Goal: Find specific page/section: Find specific page/section

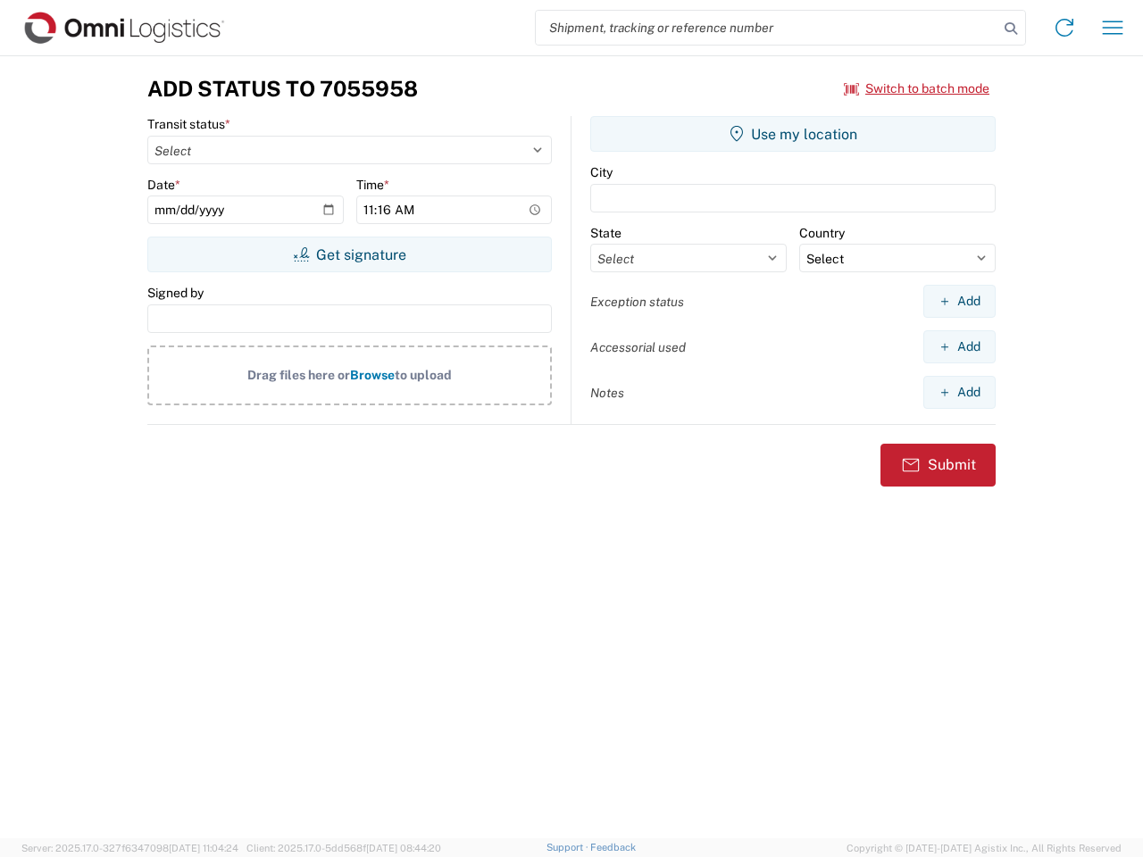
click at [767, 28] on input "search" at bounding box center [767, 28] width 463 height 34
click at [1011, 29] on icon at bounding box center [1010, 28] width 25 height 25
click at [1064, 28] on icon at bounding box center [1064, 27] width 29 height 29
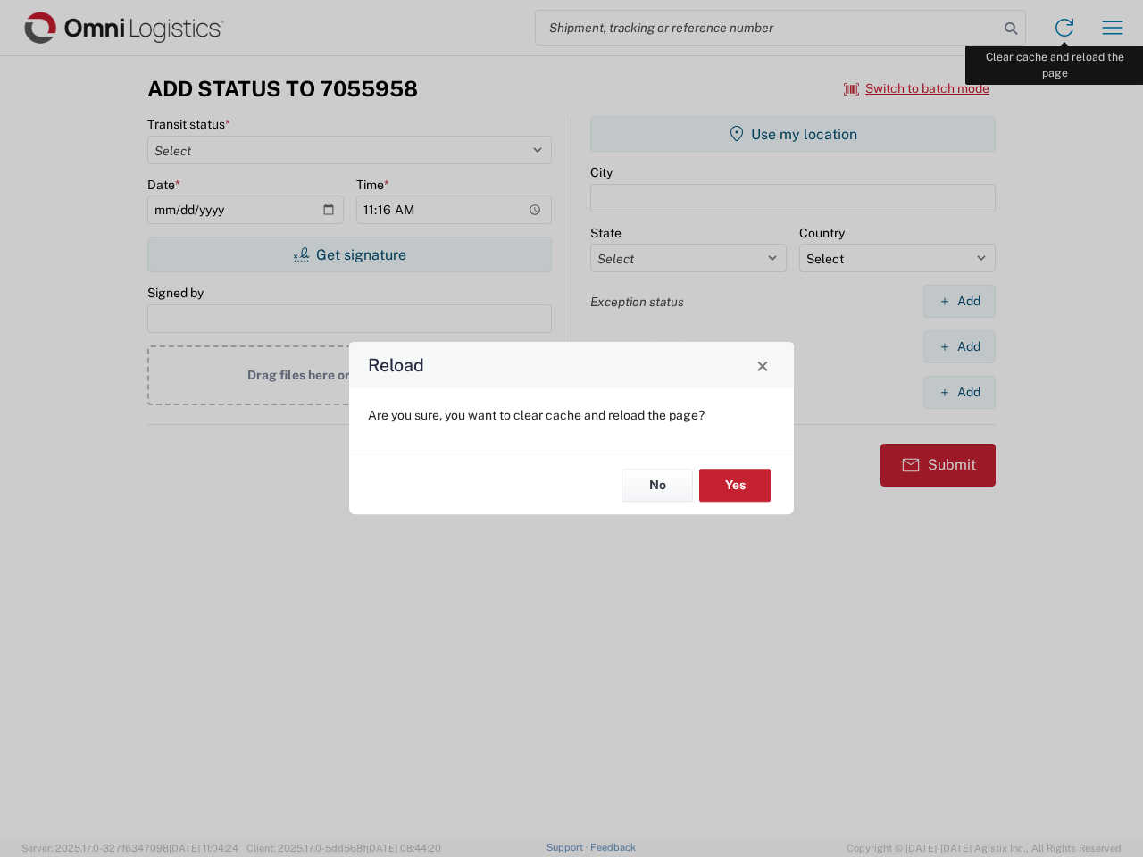
click at [1113, 28] on div "Reload Are you sure, you want to clear cache and reload the page? No Yes" at bounding box center [571, 428] width 1143 height 857
click at [917, 88] on div "Reload Are you sure, you want to clear cache and reload the page? No Yes" at bounding box center [571, 428] width 1143 height 857
click at [349, 255] on div "Reload Are you sure, you want to clear cache and reload the page? No Yes" at bounding box center [571, 428] width 1143 height 857
click at [793, 134] on div "Reload Are you sure, you want to clear cache and reload the page? No Yes" at bounding box center [571, 428] width 1143 height 857
click at [959, 301] on div "Reload Are you sure, you want to clear cache and reload the page? No Yes" at bounding box center [571, 428] width 1143 height 857
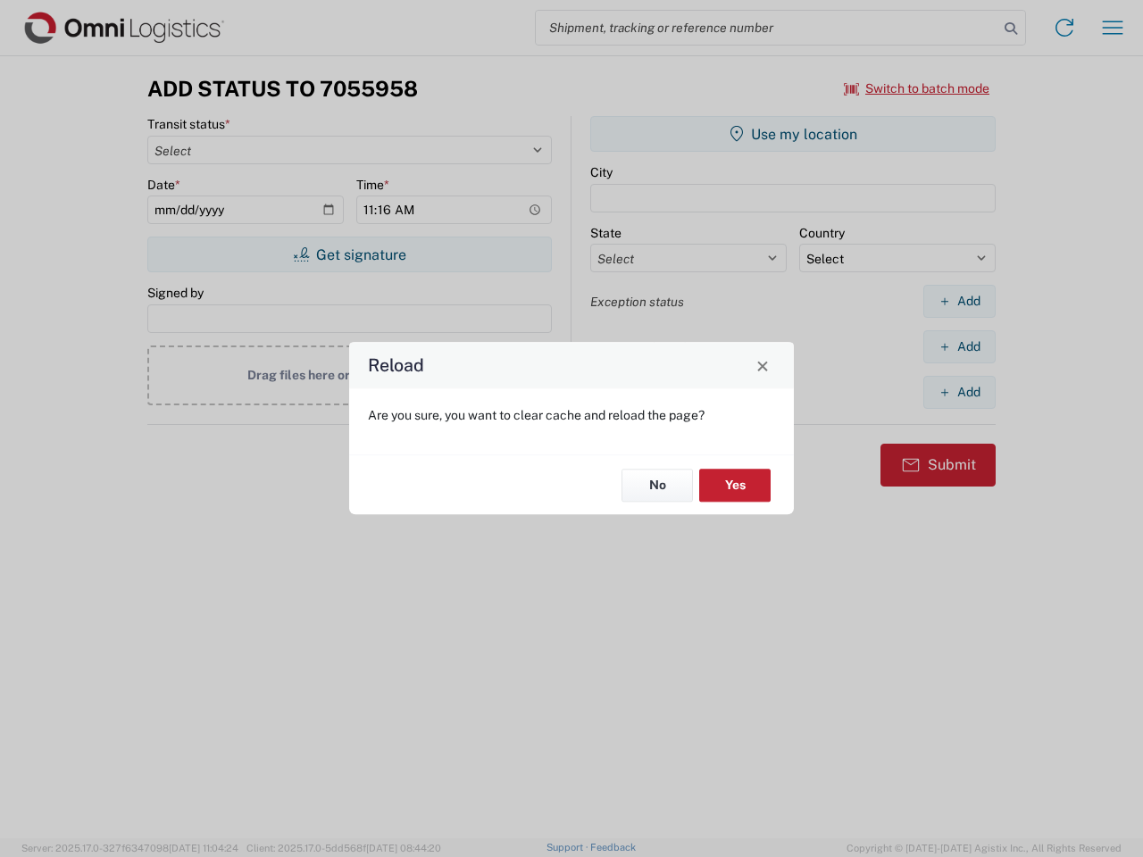
click at [959, 346] on div "Reload Are you sure, you want to clear cache and reload the page? No Yes" at bounding box center [571, 428] width 1143 height 857
click at [959, 392] on div "Reload Are you sure, you want to clear cache and reload the page? No Yes" at bounding box center [571, 428] width 1143 height 857
